Goal: Information Seeking & Learning: Learn about a topic

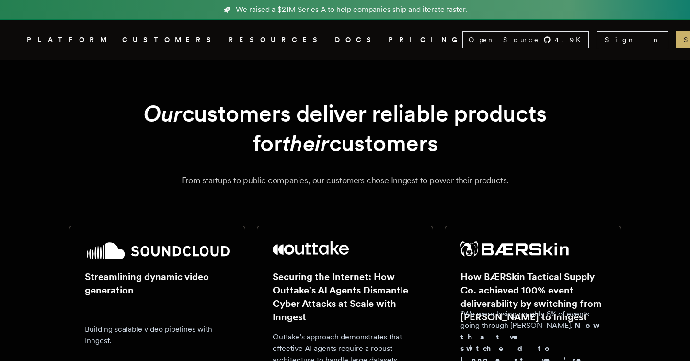
click at [389, 39] on link "PRICING" at bounding box center [426, 40] width 74 height 12
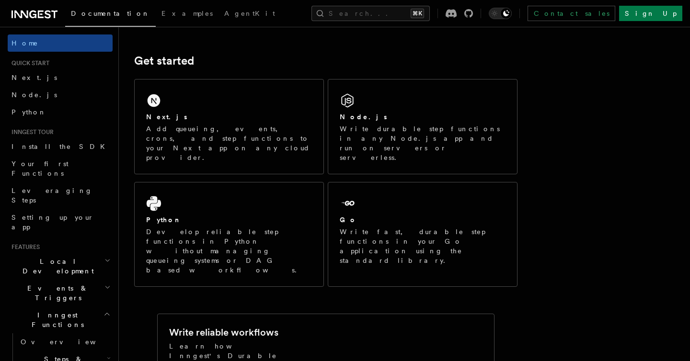
scroll to position [132, 0]
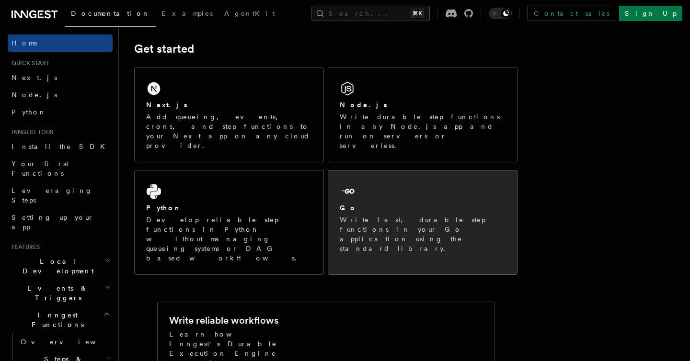
click at [374, 215] on p "Write fast, durable step functions in your Go application using the standard li…" at bounding box center [423, 234] width 166 height 38
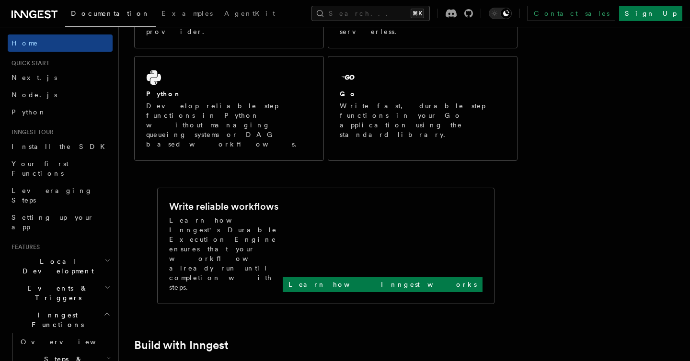
scroll to position [213, 0]
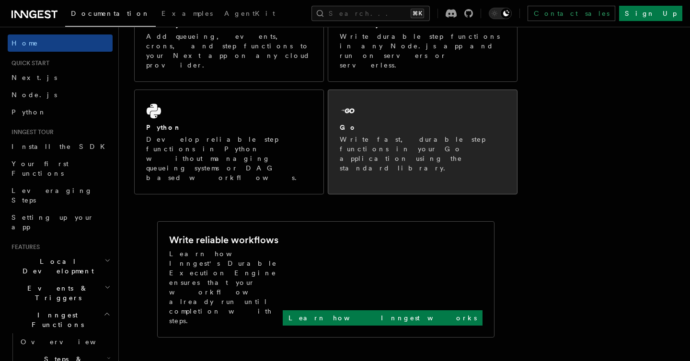
click at [418, 135] on p "Write fast, durable step functions in your Go application using the standard li…" at bounding box center [423, 154] width 166 height 38
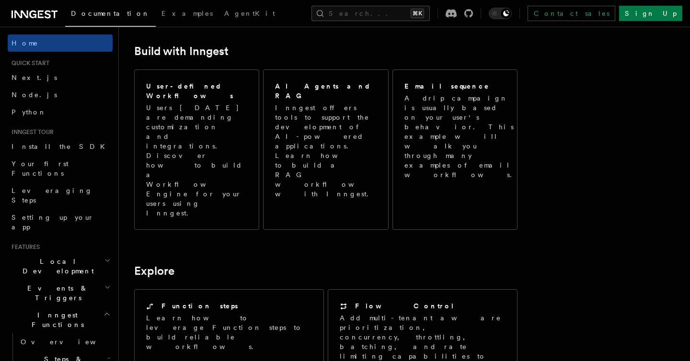
scroll to position [552, 0]
